Goal: Check status: Check status

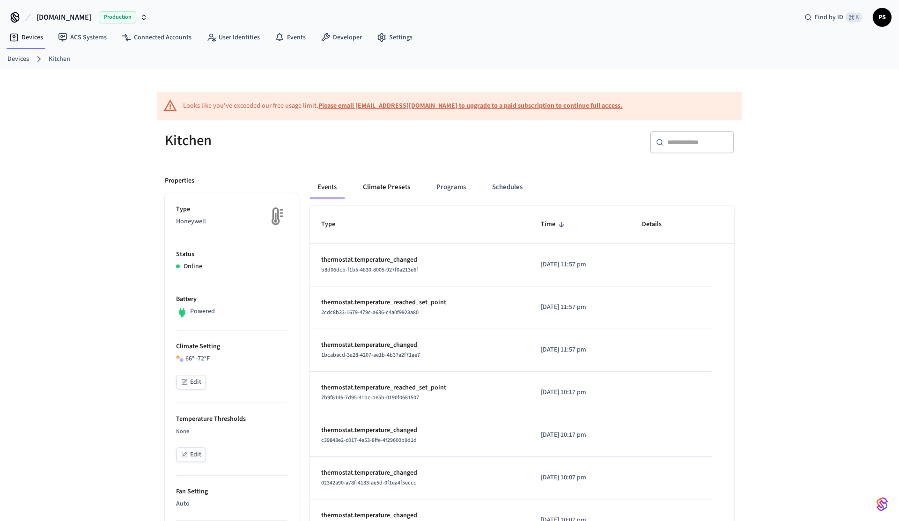
click at [390, 191] on button "Climate Presets" at bounding box center [386, 187] width 62 height 22
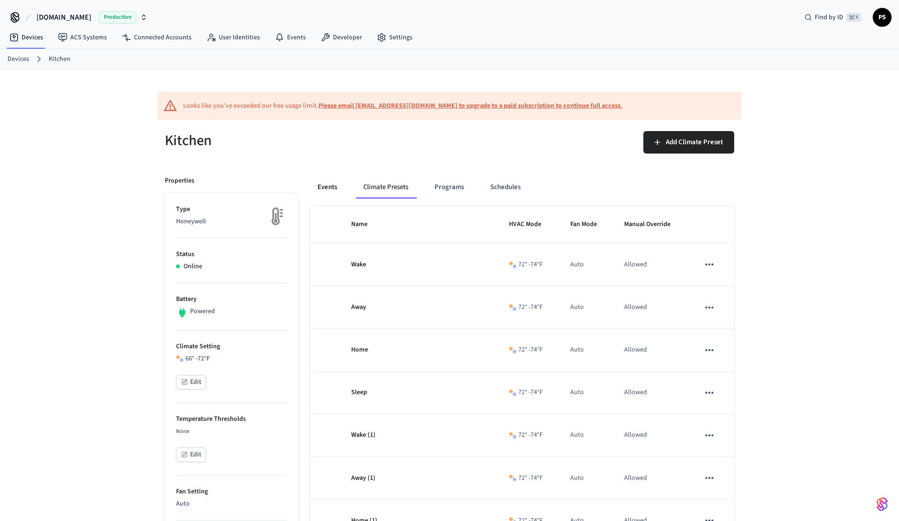
click at [331, 189] on button "Events" at bounding box center [327, 187] width 35 height 22
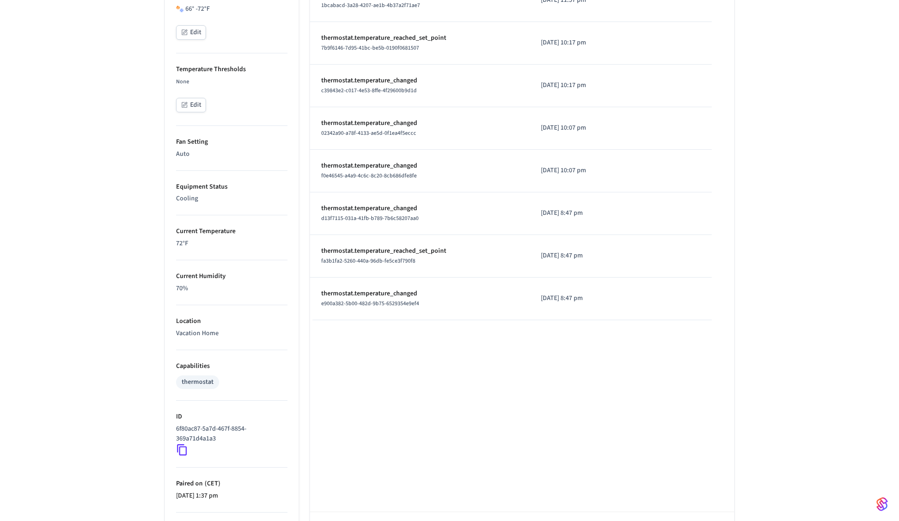
scroll to position [386, 0]
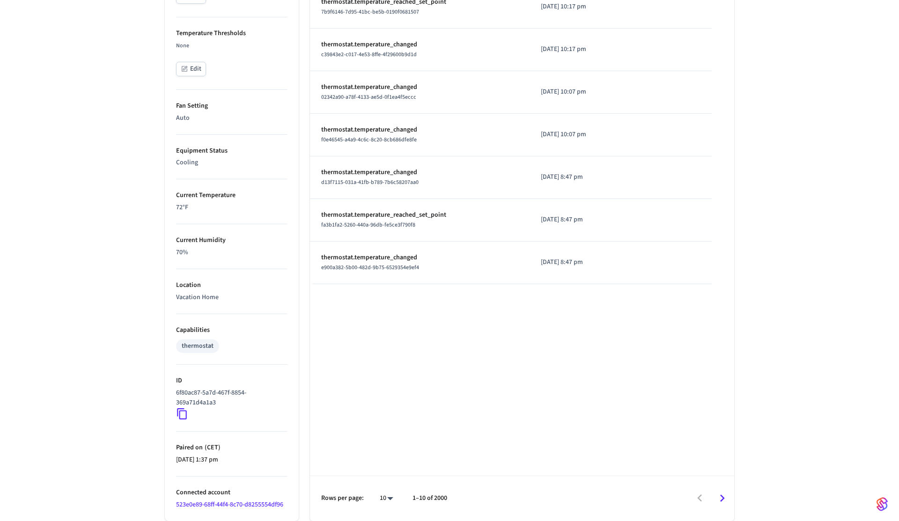
click at [183, 417] on icon at bounding box center [182, 414] width 12 height 12
